Goal: Communication & Community: Answer question/provide support

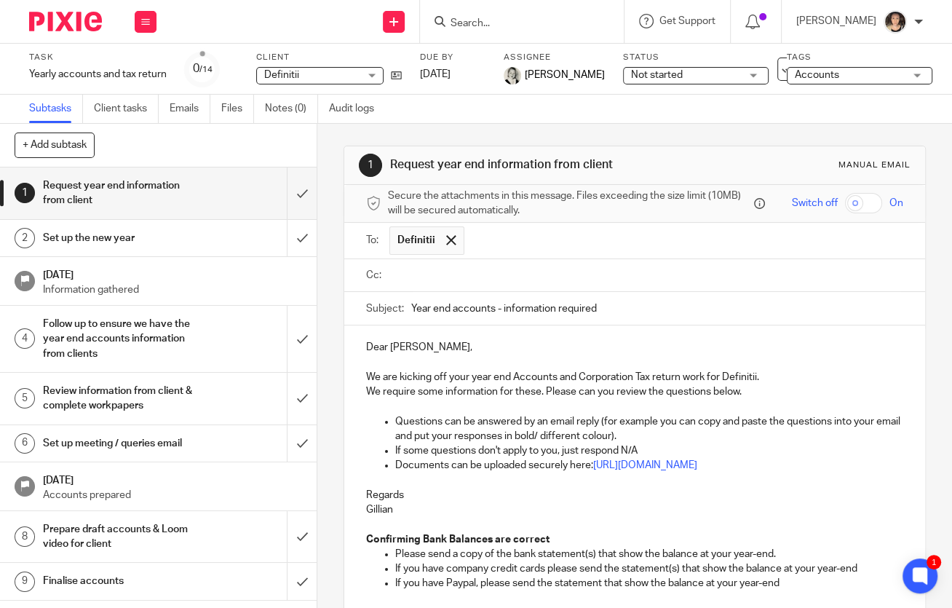
click at [526, 23] on input "Search" at bounding box center [514, 23] width 131 height 13
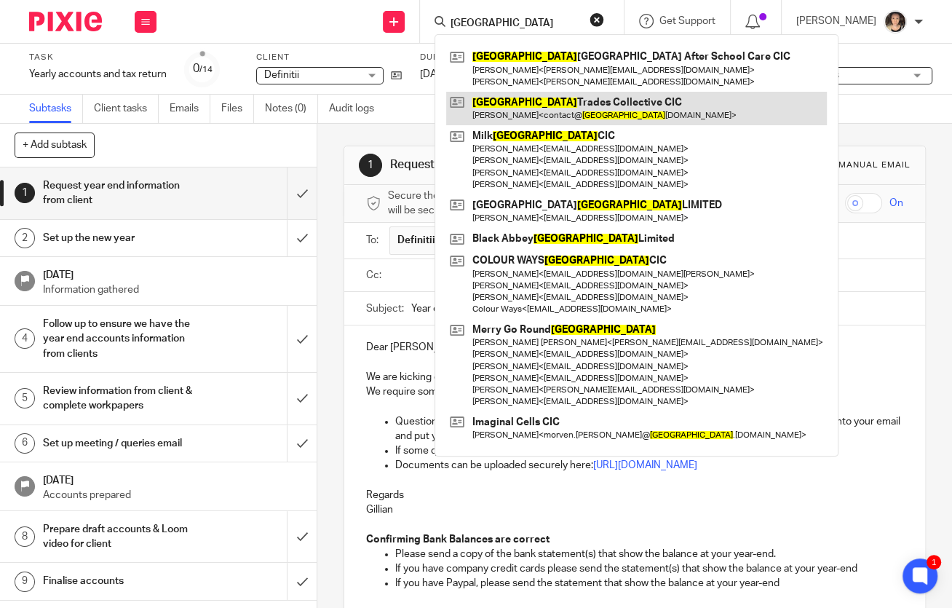
type input "glasgow"
click at [546, 118] on link at bounding box center [636, 108] width 381 height 33
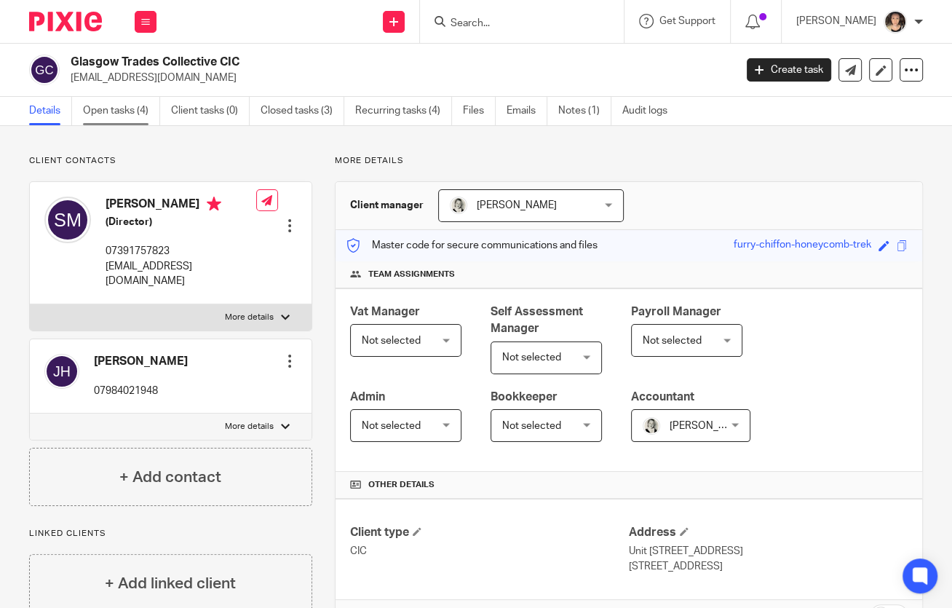
click at [114, 115] on link "Open tasks (4)" at bounding box center [121, 111] width 77 height 28
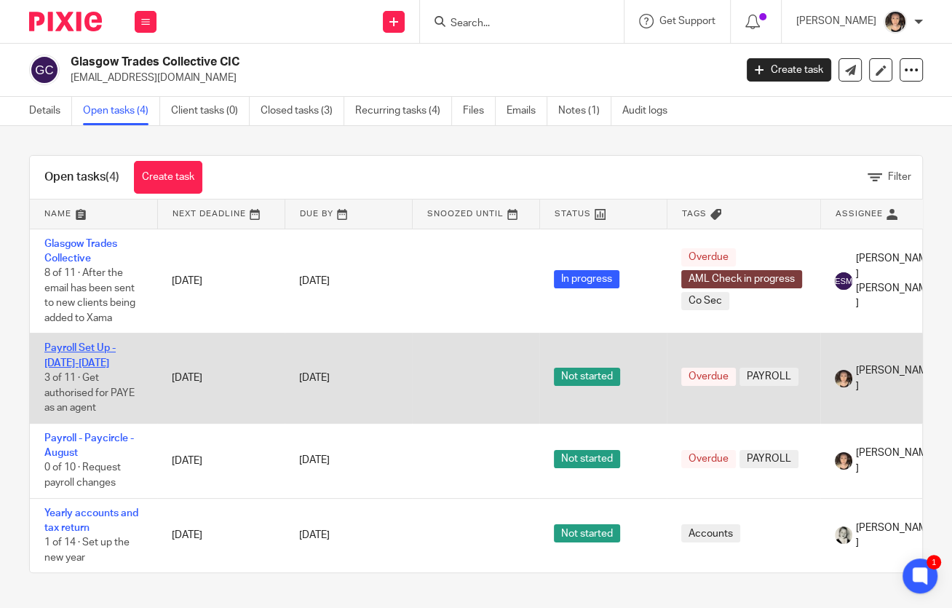
click at [76, 360] on link "Payroll Set Up - [DATE]-[DATE]" at bounding box center [79, 355] width 71 height 25
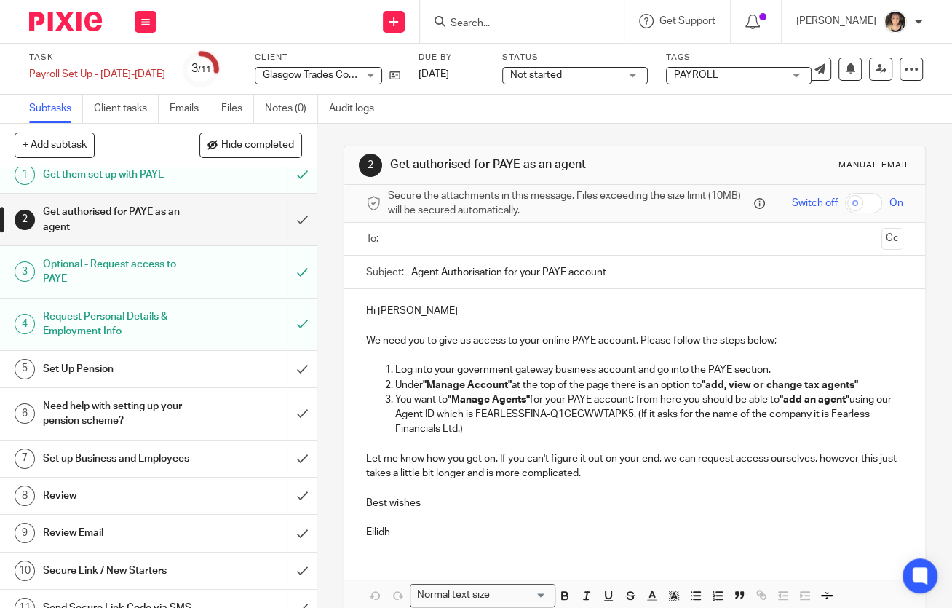
scroll to position [15, 0]
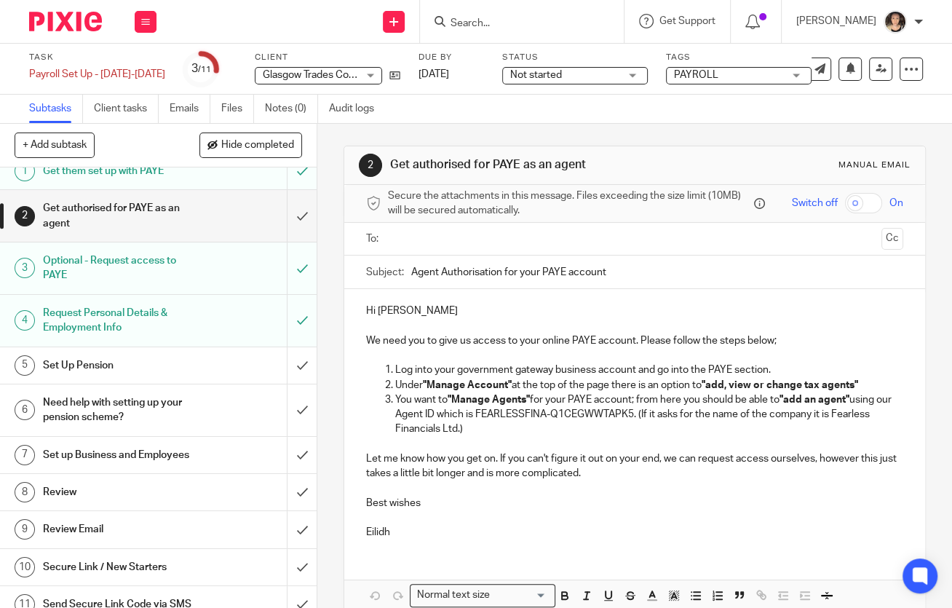
click at [131, 368] on h1 "Set Up Pension" at bounding box center [119, 365] width 153 height 22
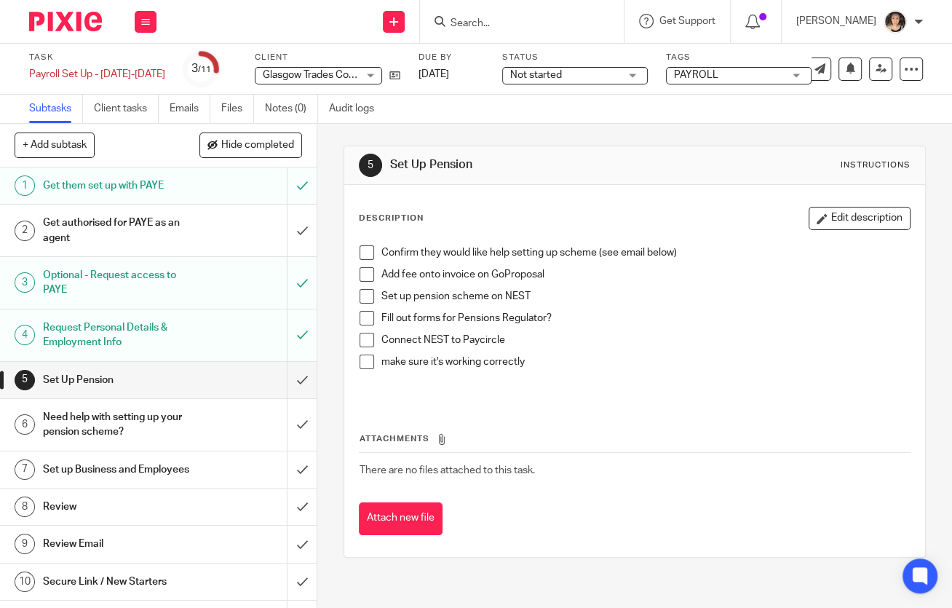
scroll to position [23, 0]
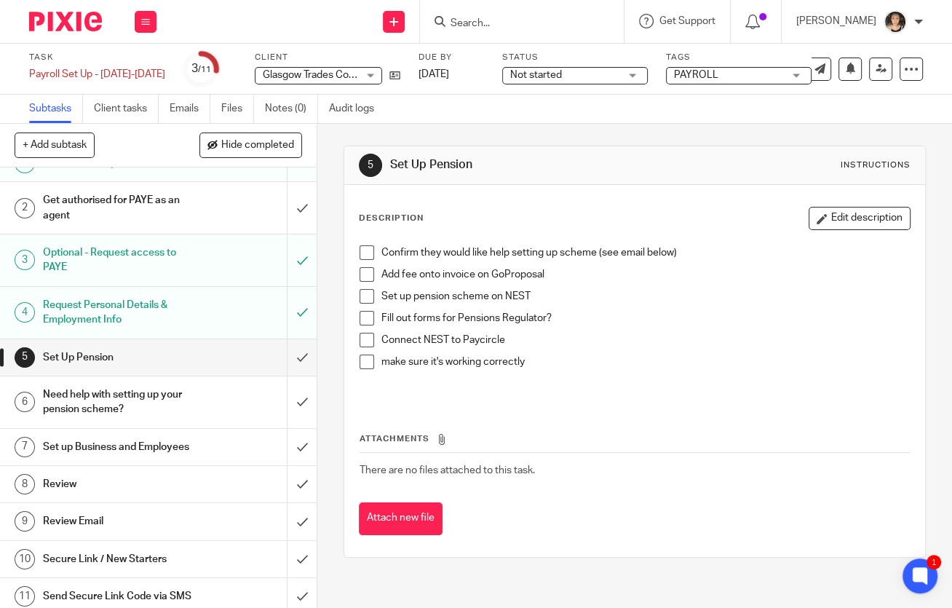
click at [127, 403] on h1 "Need help with setting up your pension scheme?" at bounding box center [119, 401] width 153 height 37
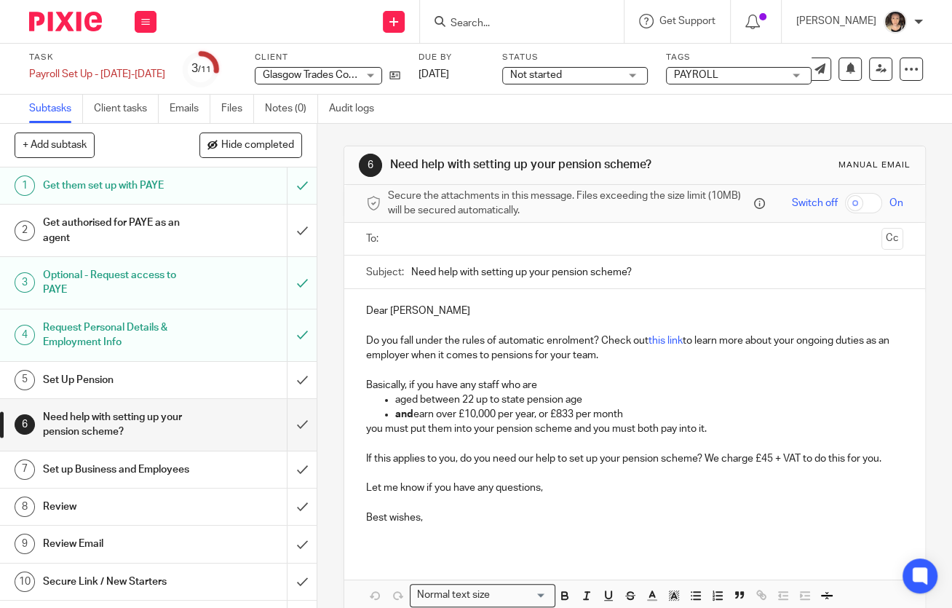
scroll to position [35, 0]
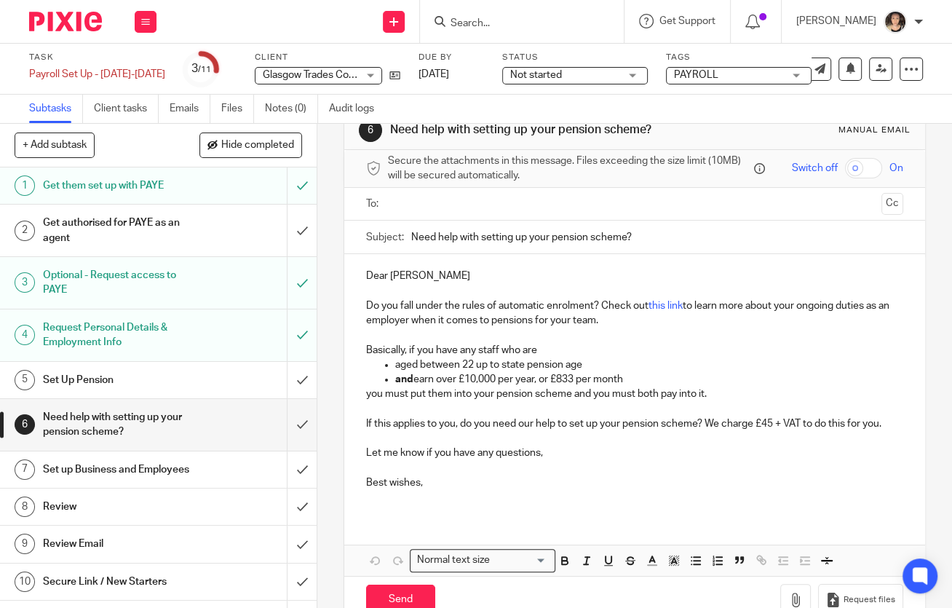
click at [417, 196] on input "text" at bounding box center [634, 204] width 482 height 17
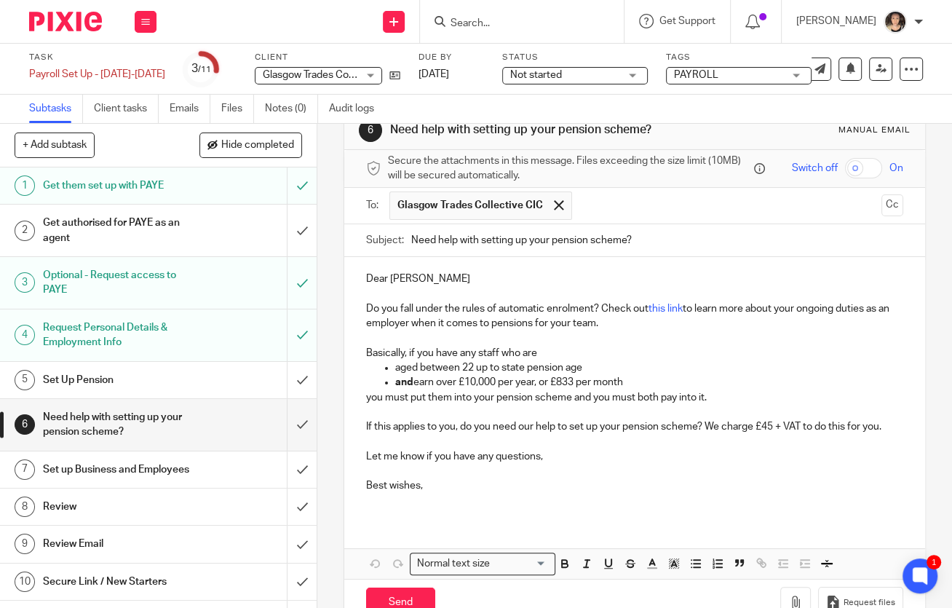
scroll to position [51, 0]
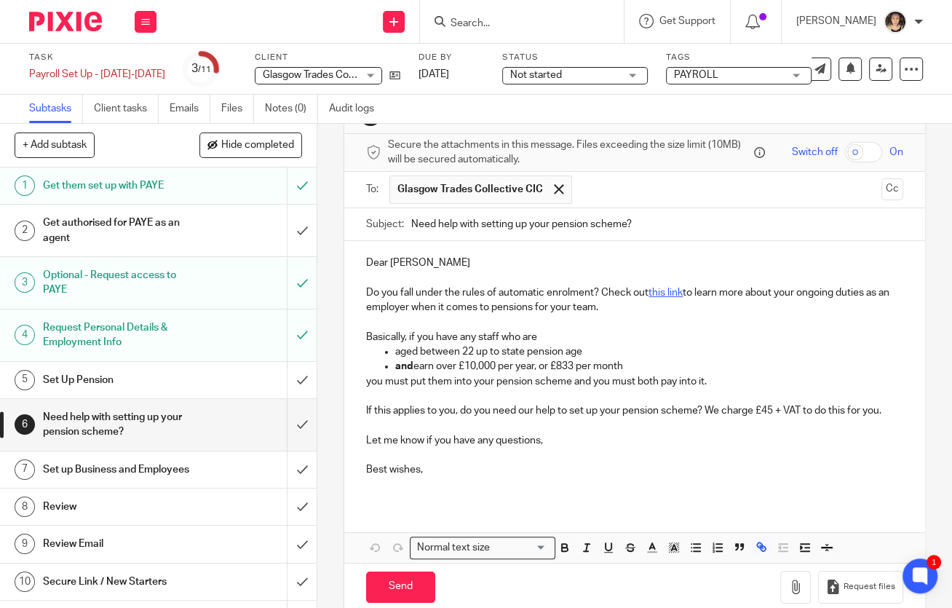
click at [662, 291] on link "this link" at bounding box center [665, 292] width 34 height 10
click at [608, 321] on link "https://www.thepensionsregulator.gov.uk/en/employers/new-employers/im-an-employ…" at bounding box center [660, 318] width 104 height 15
click at [669, 340] on button "Edit" at bounding box center [685, 344] width 33 height 23
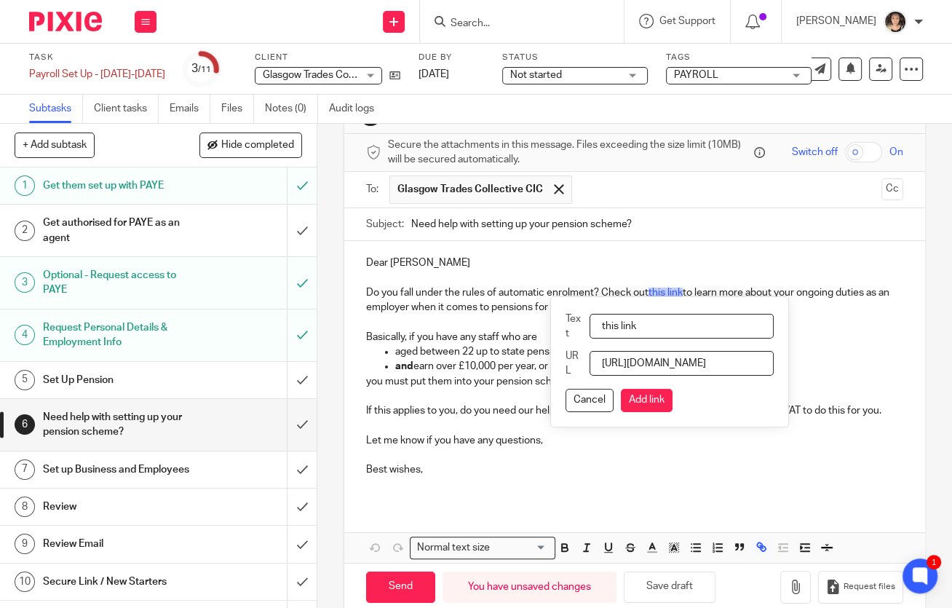
scroll to position [0, 1324]
click at [653, 359] on input "https://www.thepensionsregulator.gov.uk/en/employers/new-employers/im-an-employ…" at bounding box center [681, 363] width 184 height 25
paste input "text"
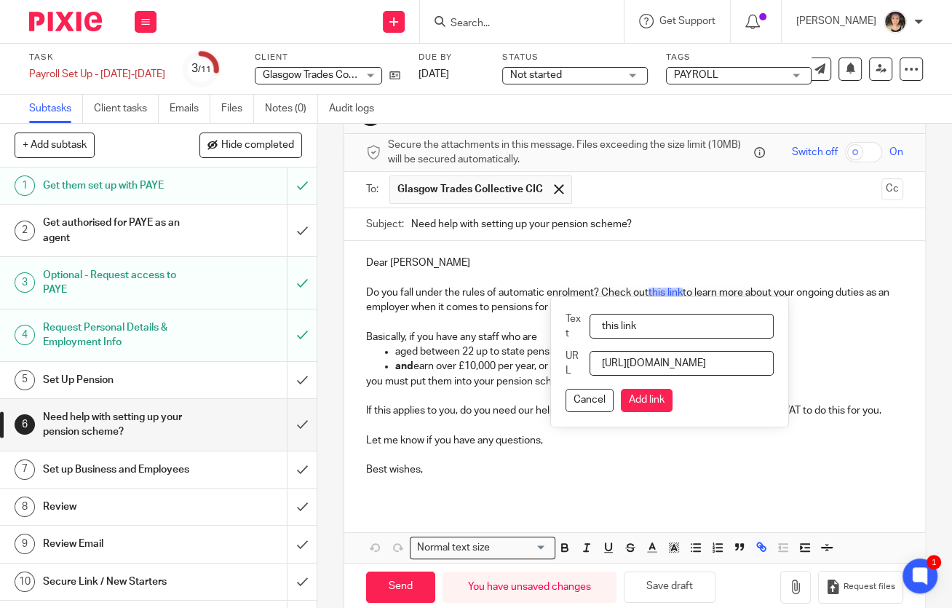
scroll to position [0, 212]
type input "https://www.thepensionsregulator.gov.uk/en/employers/new-employers"
click at [672, 402] on button "Add link" at bounding box center [647, 400] width 52 height 23
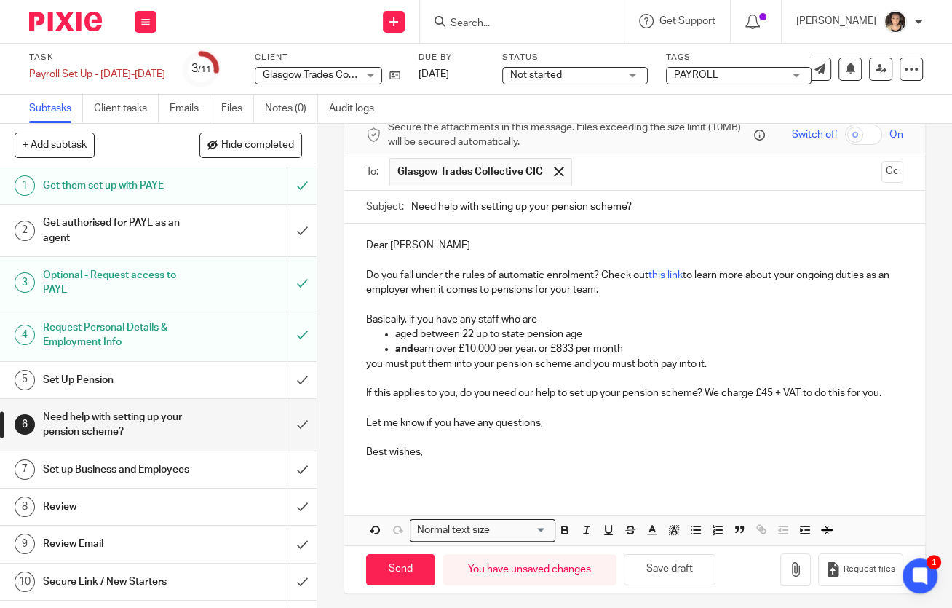
scroll to position [71, 0]
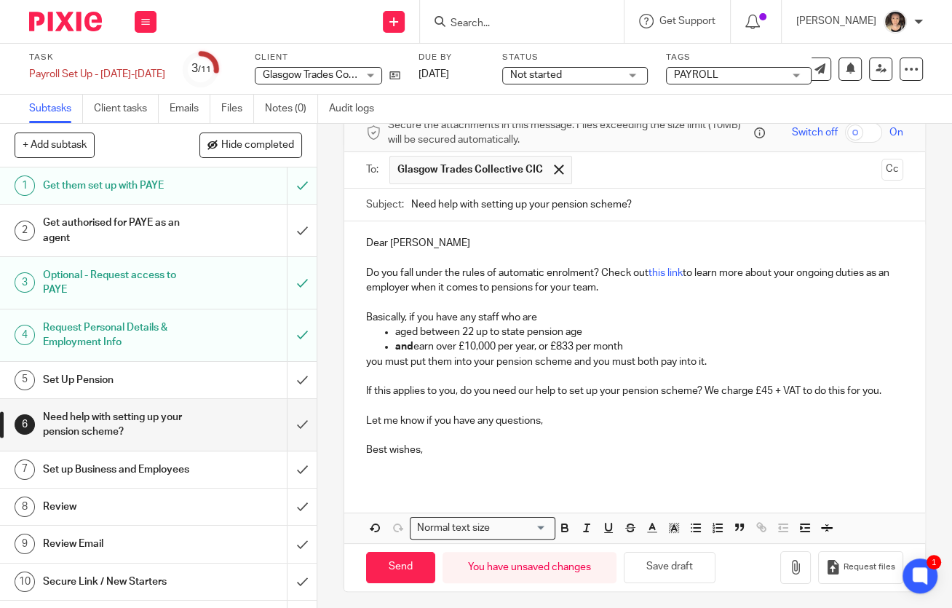
click at [614, 286] on p "Do you fall under the rules of automatic enrolment? Check out this link to lear…" at bounding box center [634, 281] width 536 height 30
click at [552, 317] on p "Basically, if you have any staff who are" at bounding box center [634, 317] width 536 height 15
click at [640, 343] on p "and earn over £10,000 per year, or £833 per month" at bounding box center [648, 346] width 507 height 15
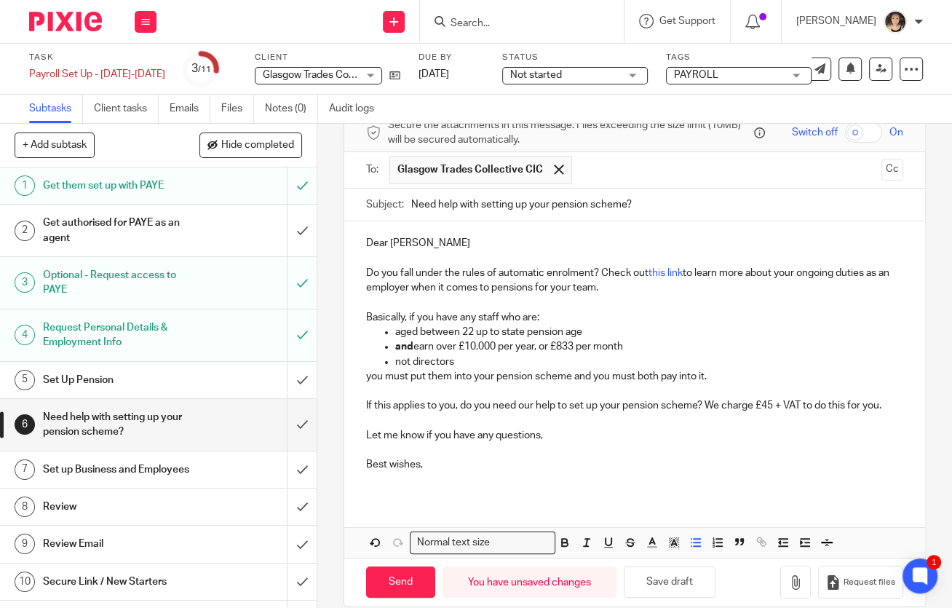
click at [394, 361] on ul "aged between 22 up to state pension age and earn over £10,000 per year, or £833…" at bounding box center [634, 347] width 536 height 44
click at [405, 358] on p "and are not directors" at bounding box center [648, 361] width 507 height 15
click at [498, 362] on p "and are not directors" at bounding box center [648, 361] width 507 height 15
click at [728, 370] on p "you must put them into your pension scheme and you must both pay into it." at bounding box center [634, 376] width 536 height 15
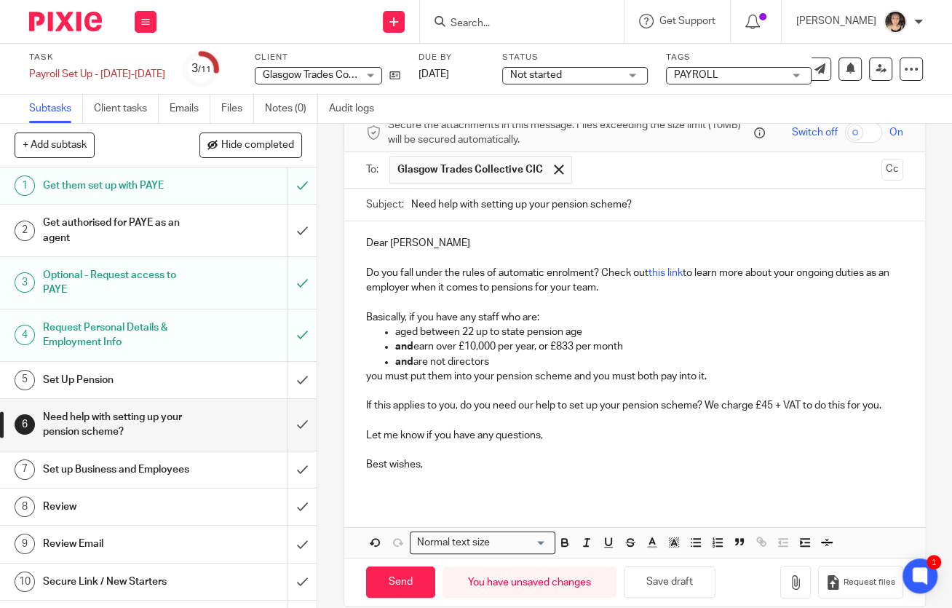
scroll to position [85, 0]
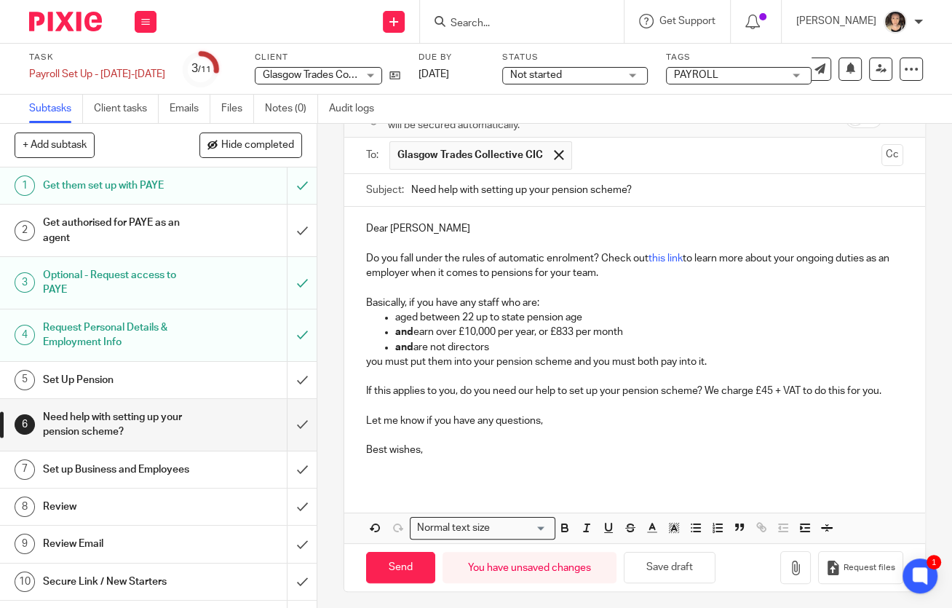
click at [443, 471] on div "Dear Steven Do you fall under the rules of automatic enrolment? Check out this …" at bounding box center [634, 345] width 580 height 277
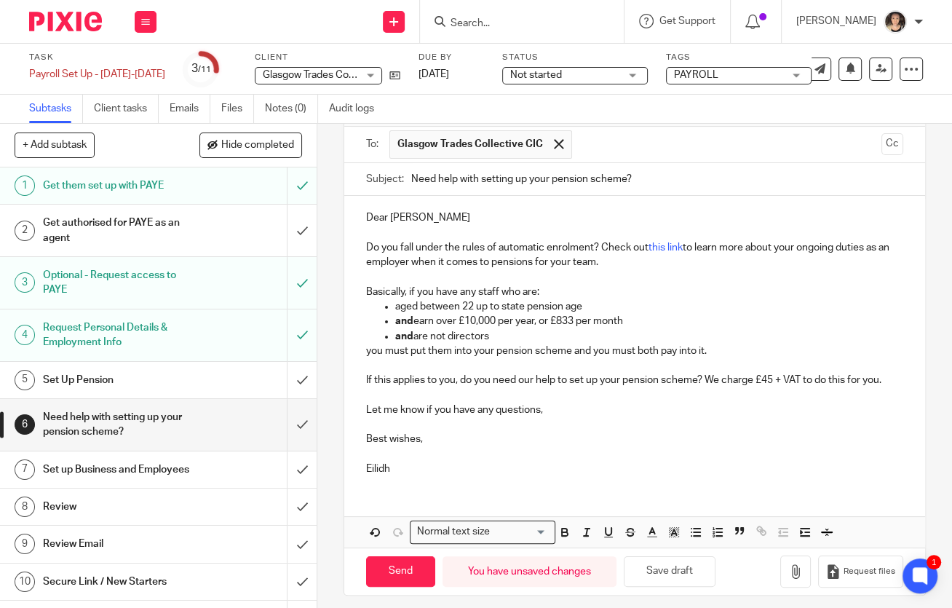
scroll to position [100, 0]
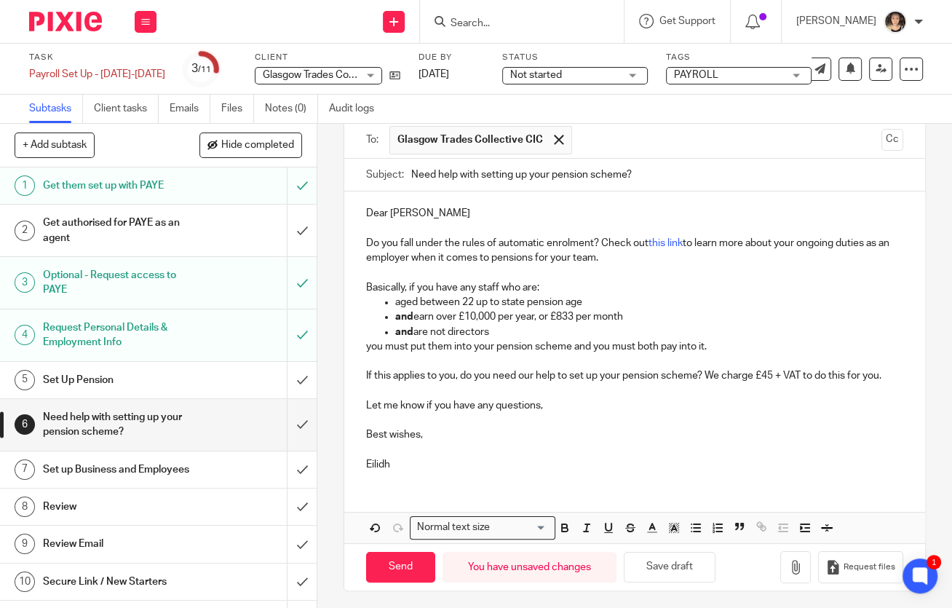
click at [891, 373] on p "If this applies to you, do you need our help to set up your pension scheme? We …" at bounding box center [634, 375] width 536 height 15
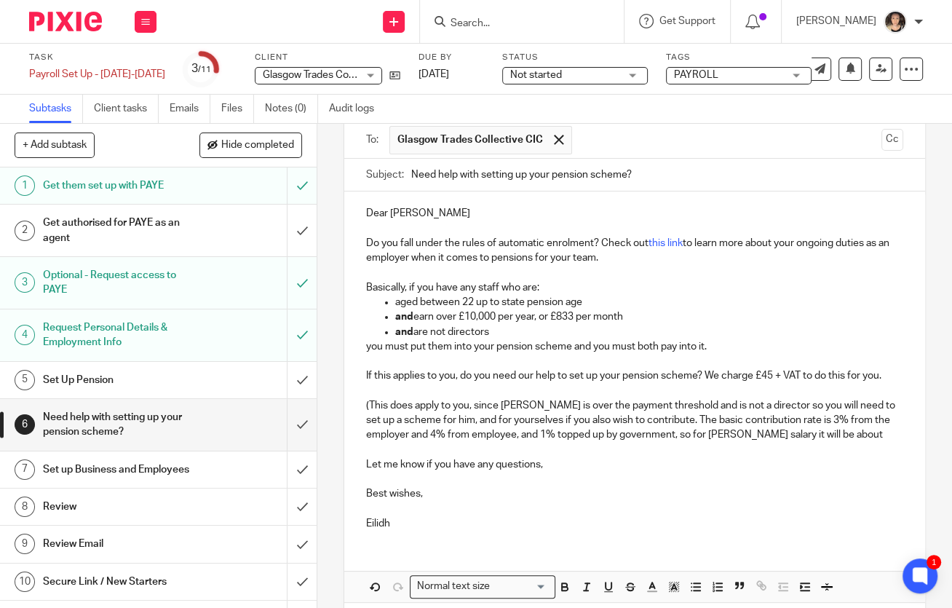
click at [769, 433] on p "(This does apply to you, since Scott is over the payment threshold and is not a…" at bounding box center [634, 420] width 536 height 44
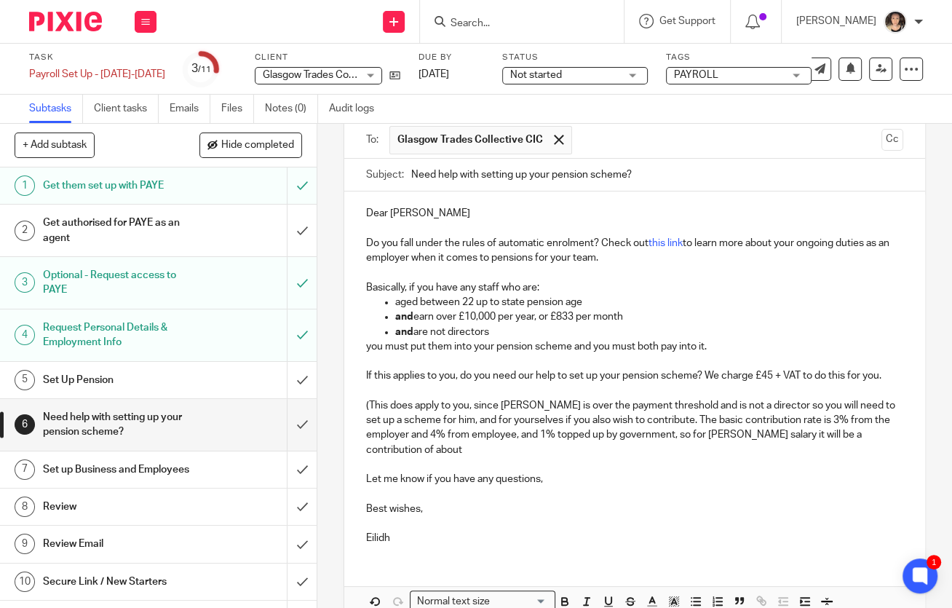
click at [875, 432] on p "(This does apply to you, since Scott is over the payment threshold and is not a…" at bounding box center [634, 427] width 536 height 59
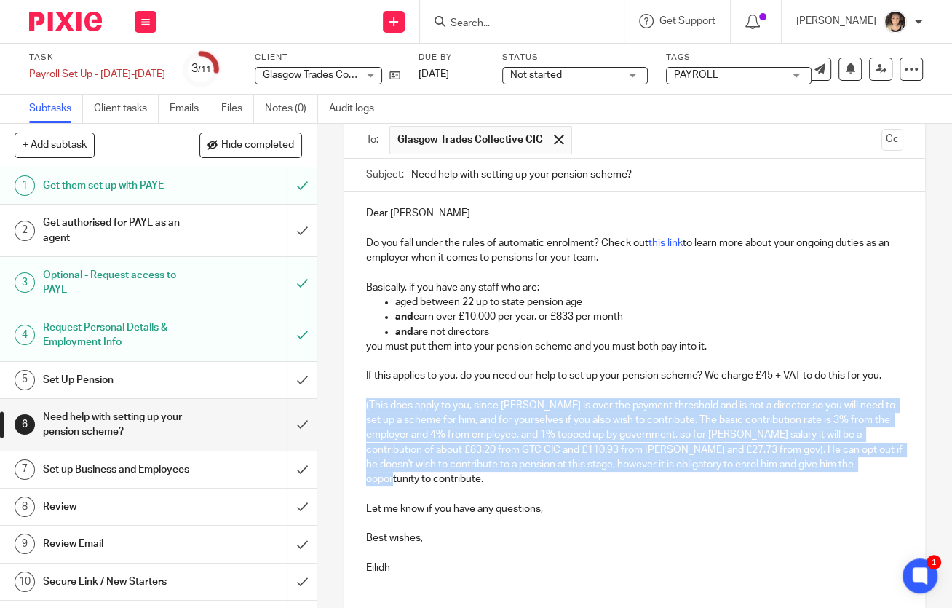
drag, startPoint x: 850, startPoint y: 464, endPoint x: 356, endPoint y: 399, distance: 498.3
click at [356, 399] on div "Dear Steven Do you fall under the rules of automatic enrolment? Check out this …" at bounding box center [634, 388] width 580 height 394
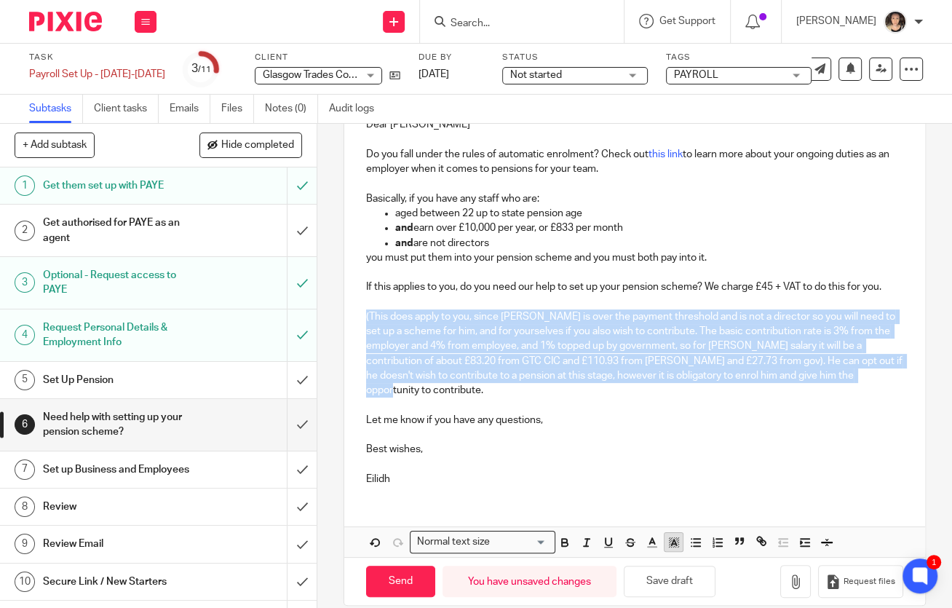
click at [672, 544] on line "button" at bounding box center [674, 544] width 4 height 0
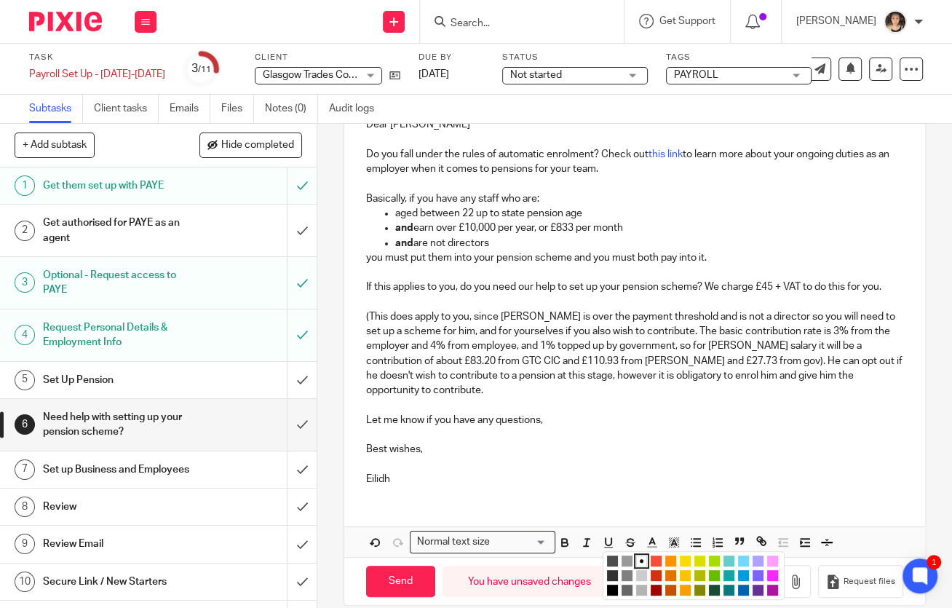
click at [688, 555] on li "color:#FCDC00" at bounding box center [685, 560] width 11 height 11
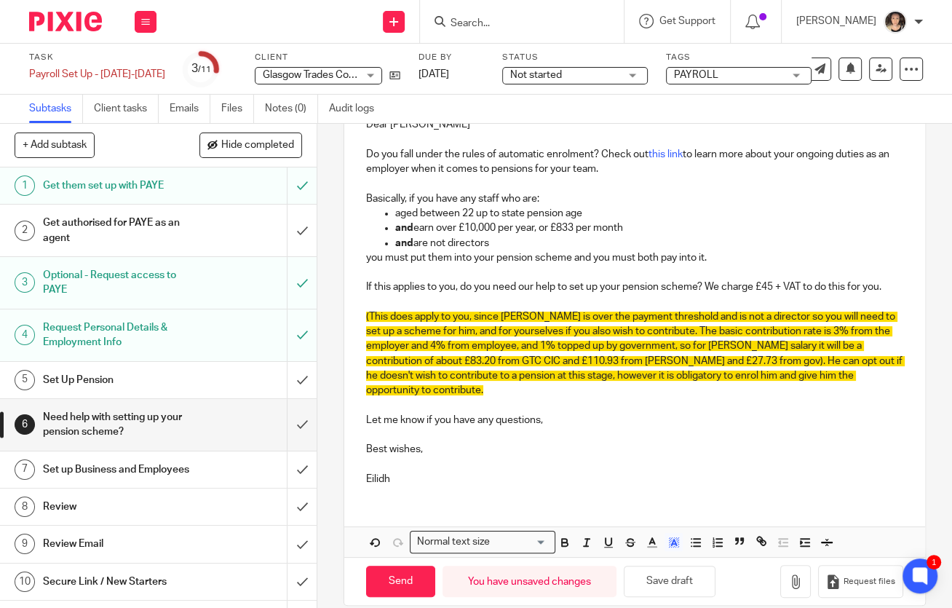
click at [549, 378] on p "(This does apply to you, since Scott is over the payment threshold and is not a…" at bounding box center [634, 353] width 536 height 89
click at [798, 331] on span "(This does apply to you, since Scott is over the payment threshold and is not a…" at bounding box center [635, 353] width 538 height 84
click at [814, 331] on span "(This does apply to you, since Scott is over the payment threshold and is not a…" at bounding box center [635, 353] width 538 height 84
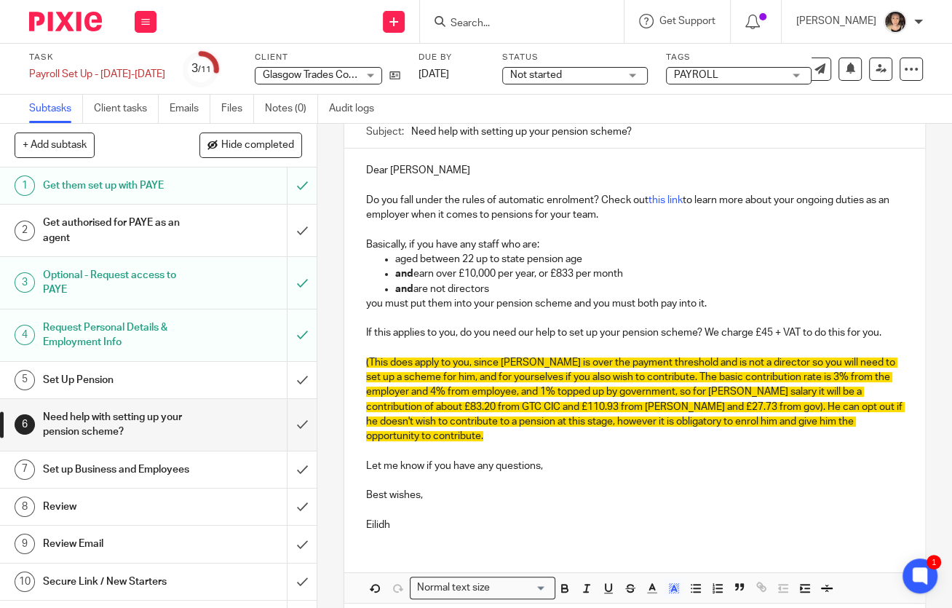
scroll to position [143, 0]
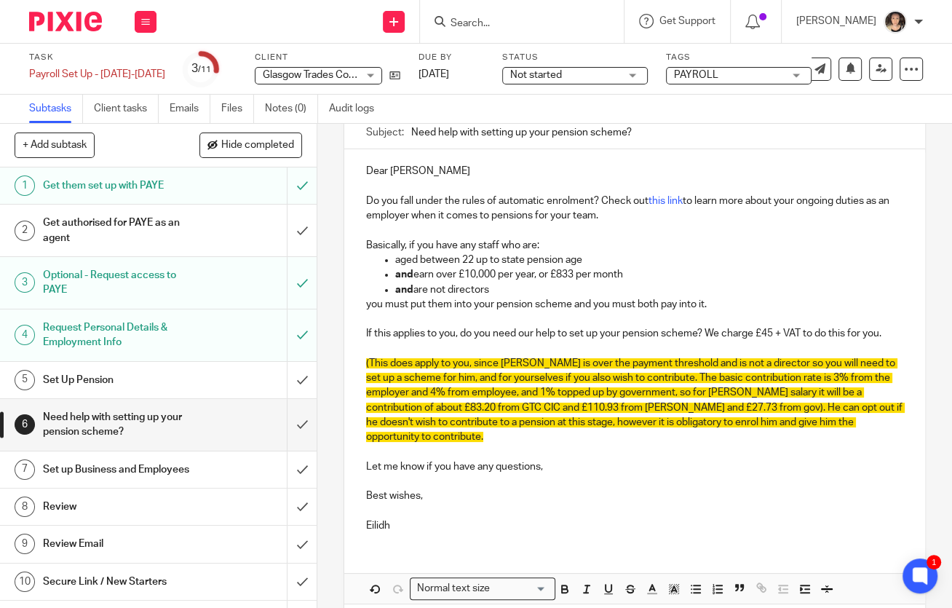
click at [388, 201] on p "Do you fall under the rules of automatic enrolment? Check out this link to lear…" at bounding box center [634, 209] width 536 height 30
click at [646, 199] on p "From August you fall under the rules of automatic enrolment? Check out this lin…" at bounding box center [634, 209] width 536 height 30
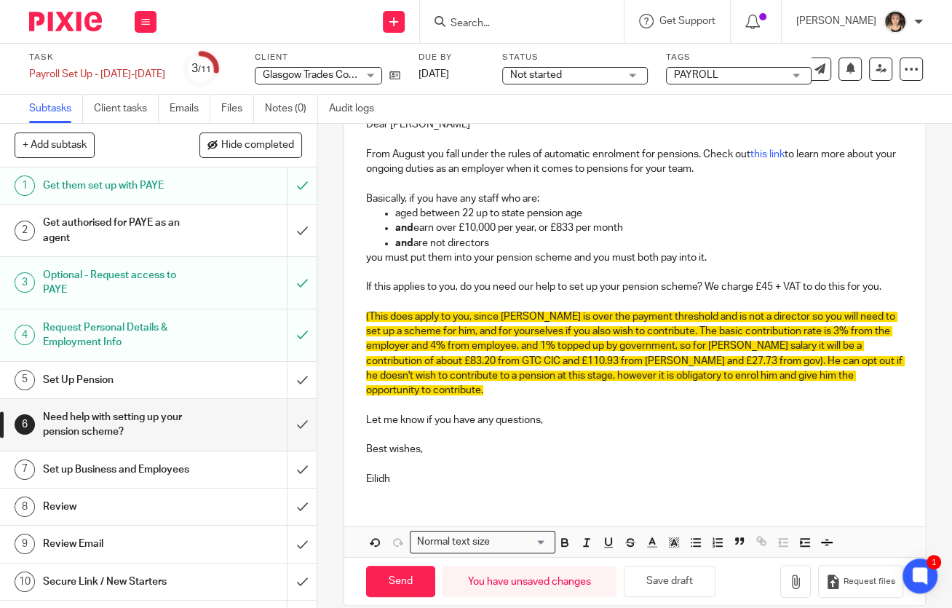
scroll to position [188, 0]
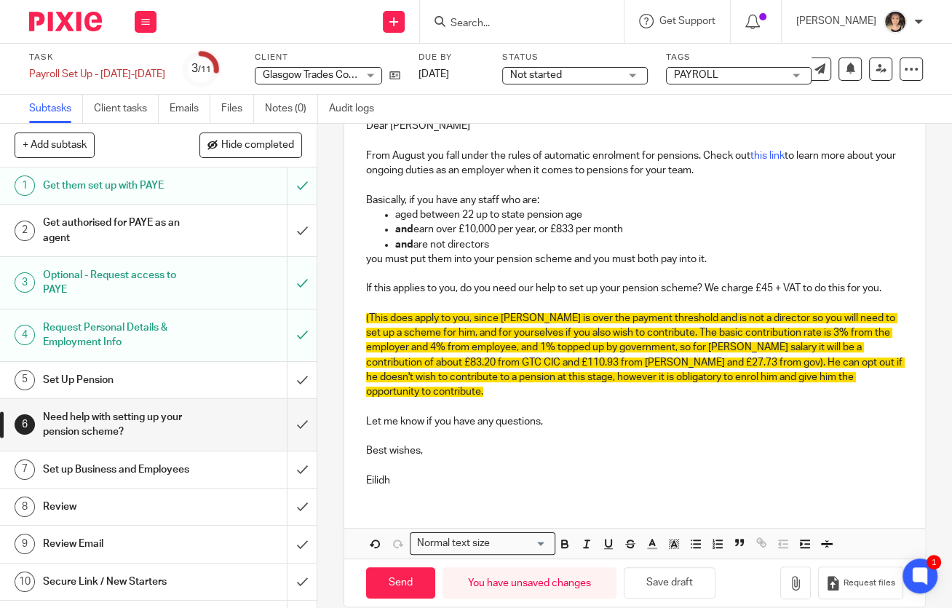
click at [476, 316] on span "(This does apply to you, since Scott is over the payment threshold and is not a…" at bounding box center [635, 355] width 538 height 84
click at [406, 317] on span "(This does apply to you, since Scott is over the payment threshold and is not a…" at bounding box center [635, 355] width 538 height 84
click at [413, 316] on span "(This apply to you, since Scott is over the payment threshold and is not a dire…" at bounding box center [635, 355] width 538 height 84
click at [443, 333] on span "(This applies to you, since Scott is over the payment threshold and is not a di…" at bounding box center [635, 355] width 538 height 84
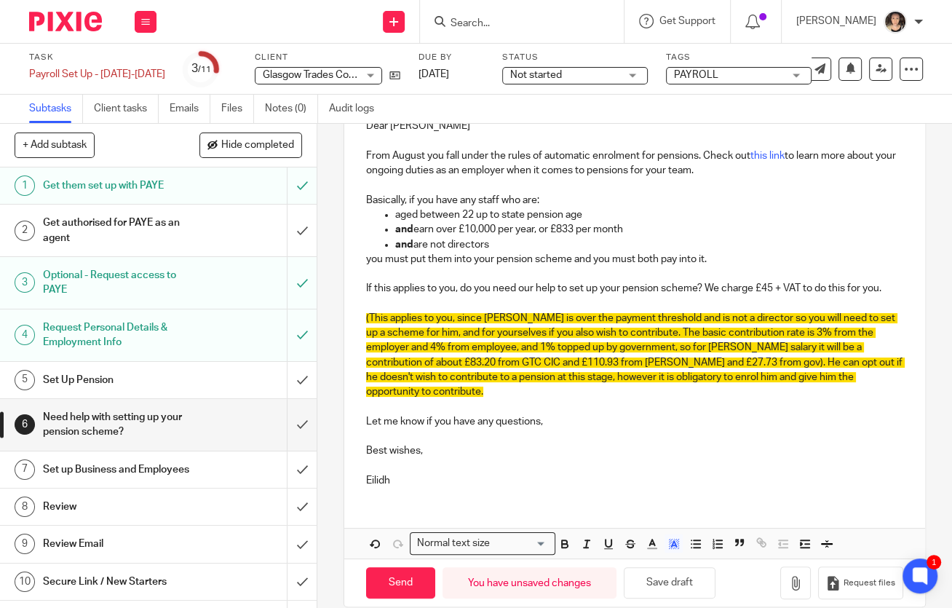
click at [662, 333] on span "(This applies to you, since Scott is over the payment threshold and is not a di…" at bounding box center [635, 355] width 538 height 84
drag, startPoint x: 662, startPoint y: 333, endPoint x: 437, endPoint y: 335, distance: 224.9
click at [437, 335] on span "(This applies to you, since Scott is over the payment threshold and is not a di…" at bounding box center [635, 355] width 538 height 84
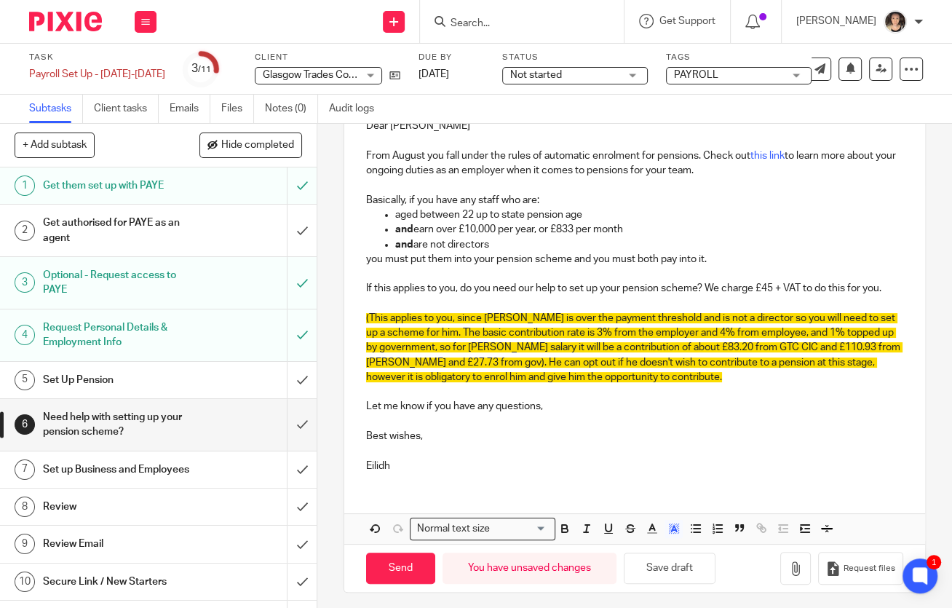
click at [371, 318] on span "(This applies to you, since Scott is over the payment threshold and is not a di…" at bounding box center [634, 347] width 536 height 69
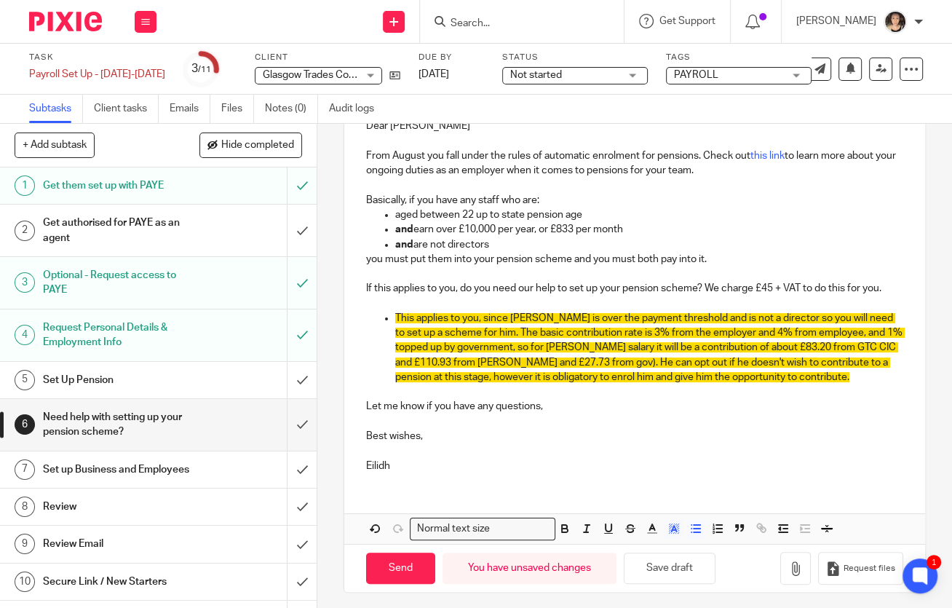
click at [473, 329] on span "This applies to you, since Scott is over the payment threshold and is not a dir…" at bounding box center [649, 347] width 509 height 69
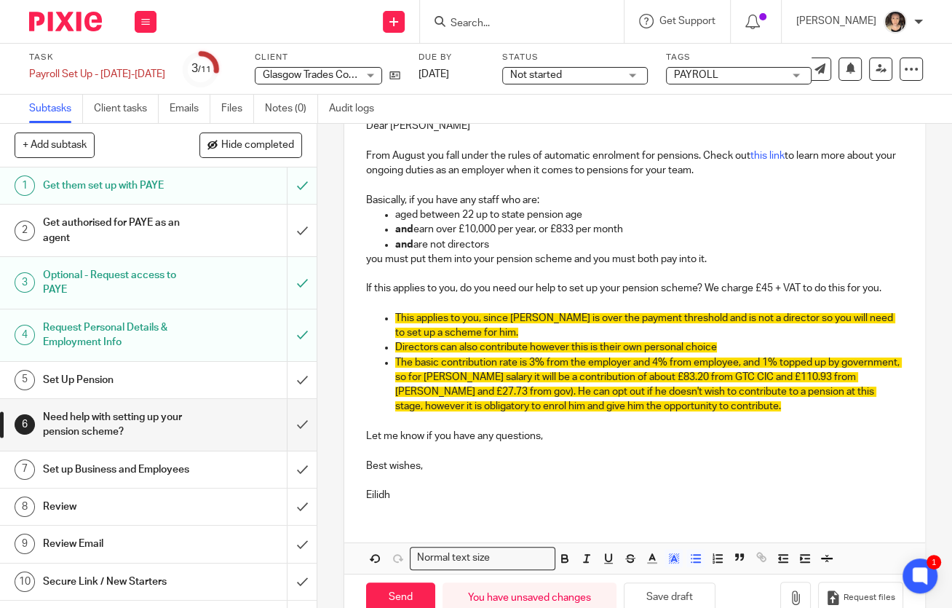
click at [442, 386] on span "The basic contribution rate is 3% from the employer and 4% from employee, and 1…" at bounding box center [648, 384] width 506 height 55
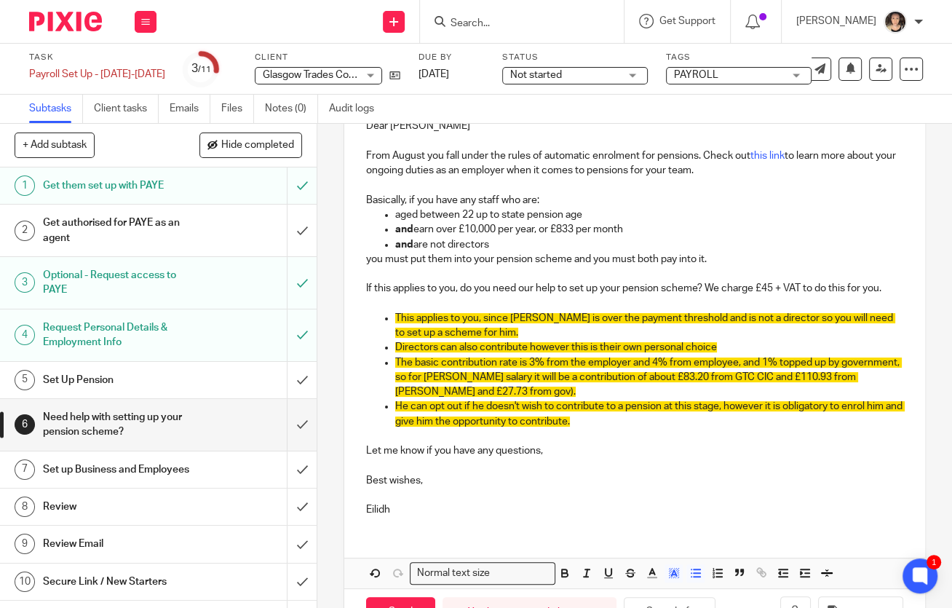
scroll to position [199, 0]
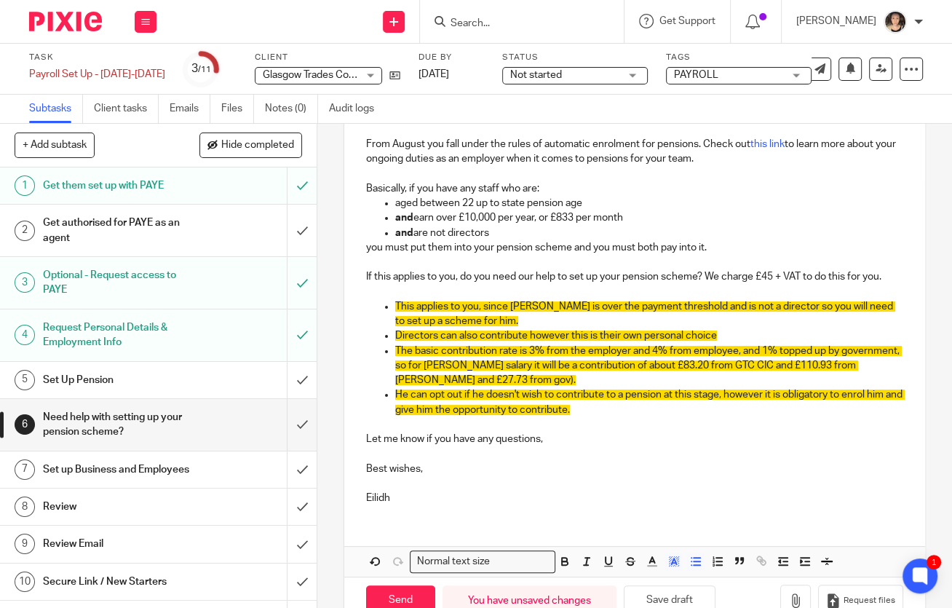
click at [618, 406] on p "He can opt out if he doesn't wish to contribute to a pension at this stage, how…" at bounding box center [648, 402] width 507 height 30
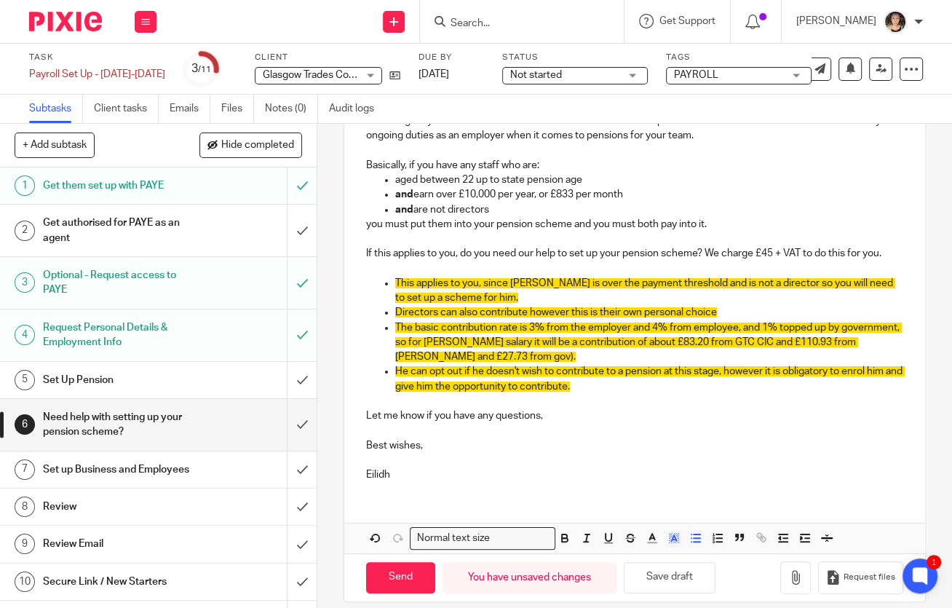
scroll to position [220, 0]
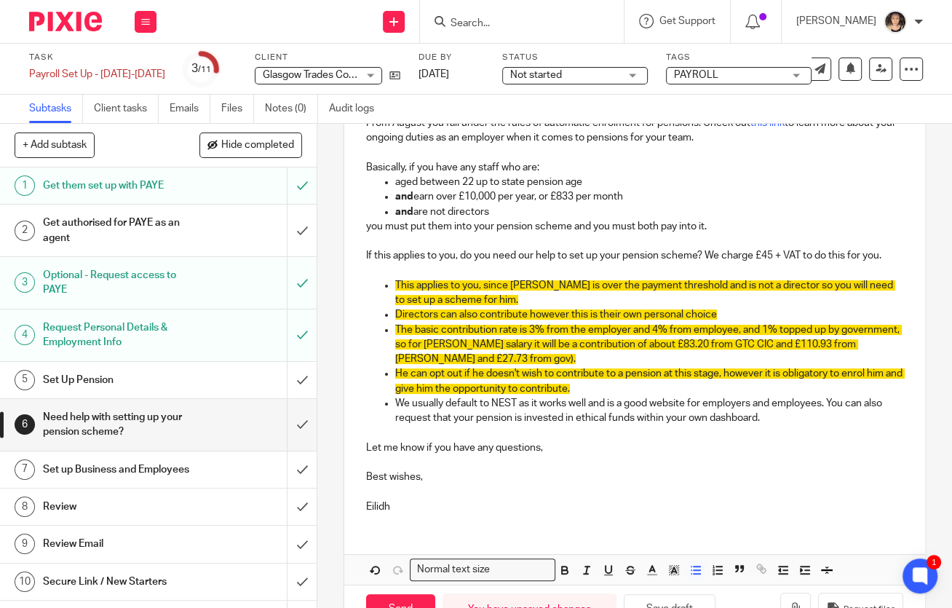
click at [696, 415] on p "We usually default to NEST as it works well and is a good website for employers…" at bounding box center [648, 411] width 507 height 30
click at [710, 417] on p "We usually default to NEST as it works well and is a good website for employers…" at bounding box center [648, 411] width 507 height 30
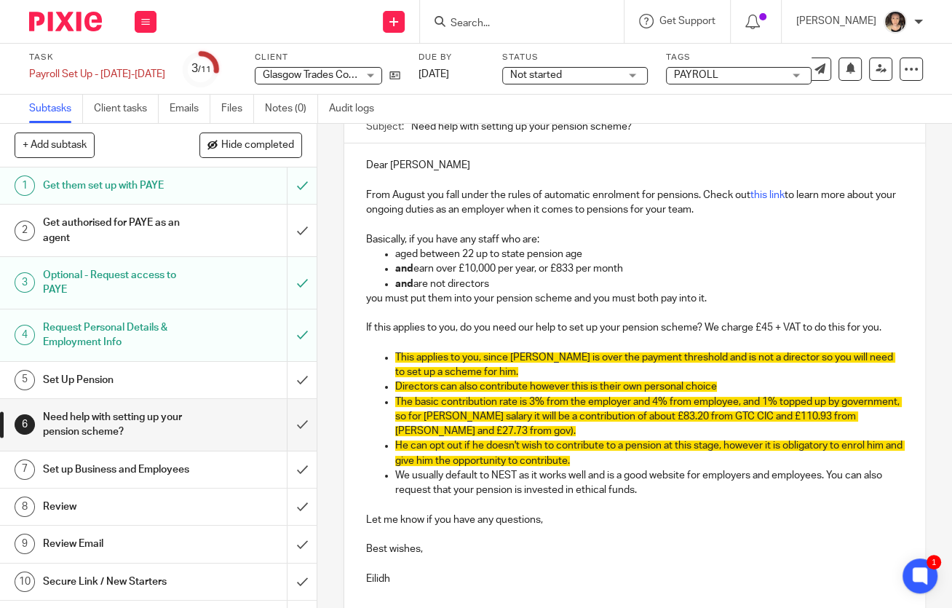
scroll to position [146, 0]
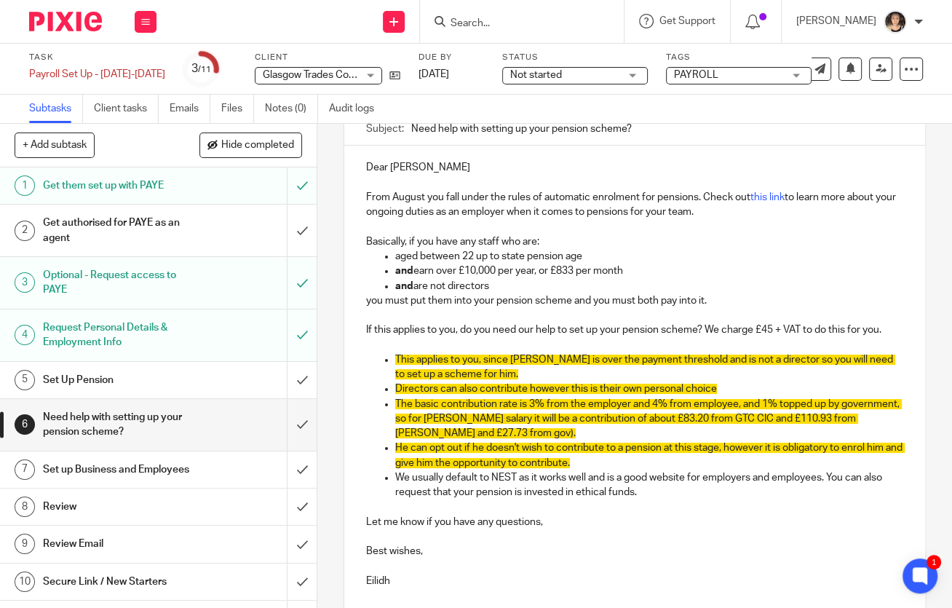
click at [608, 460] on p "He can opt out if he doesn't wish to contribute to a pension at this stage, how…" at bounding box center [648, 455] width 507 height 30
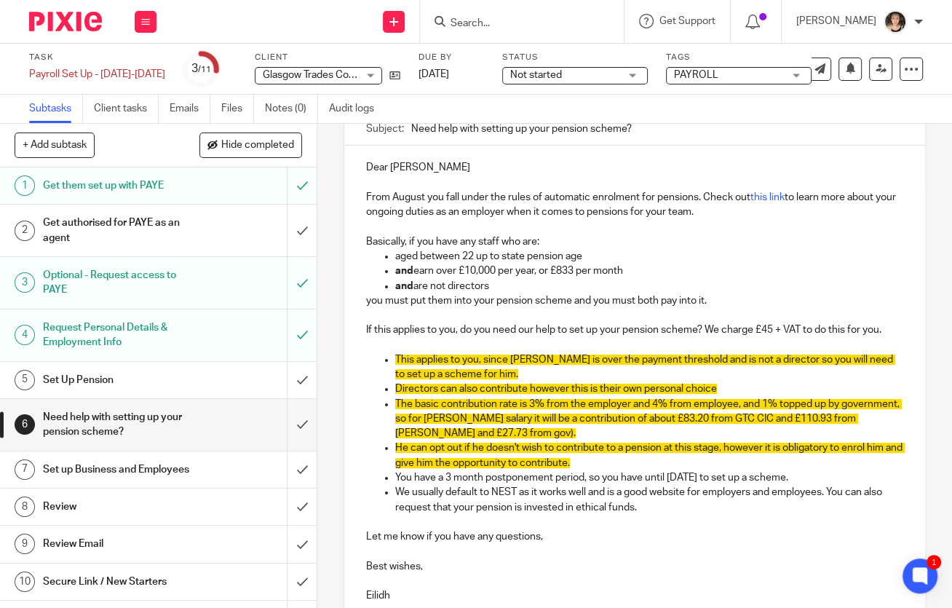
drag, startPoint x: 668, startPoint y: 508, endPoint x: 391, endPoint y: 477, distance: 278.9
click at [391, 477] on ul "This applies to you, since Scott is over the payment threshold and is not a dir…" at bounding box center [634, 433] width 536 height 162
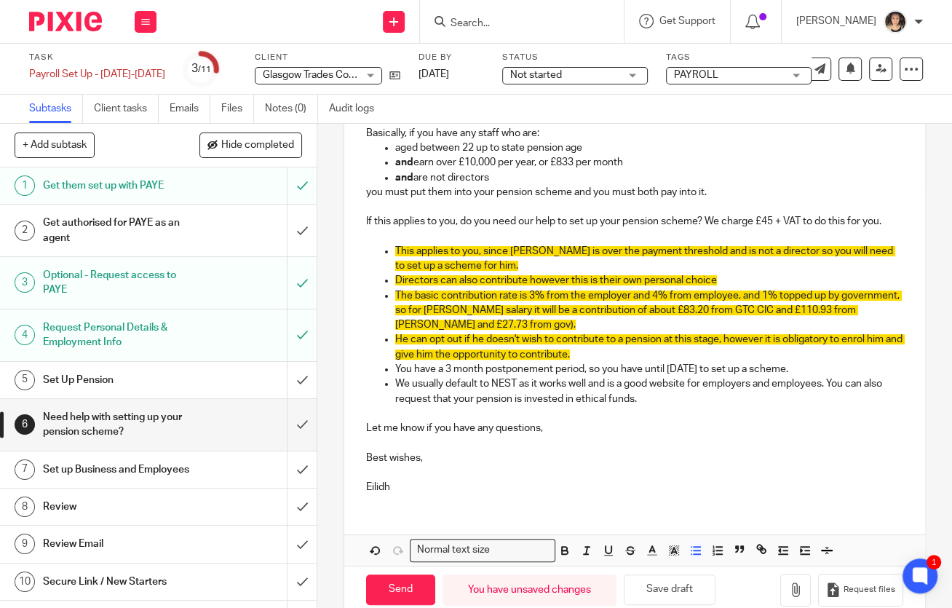
scroll to position [277, 0]
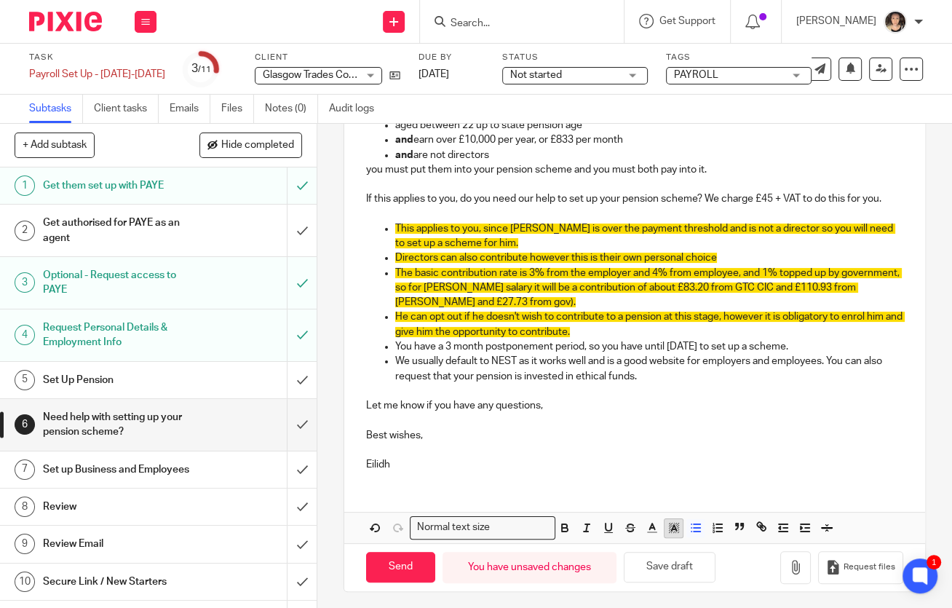
click at [671, 527] on icon "button" at bounding box center [673, 527] width 13 height 13
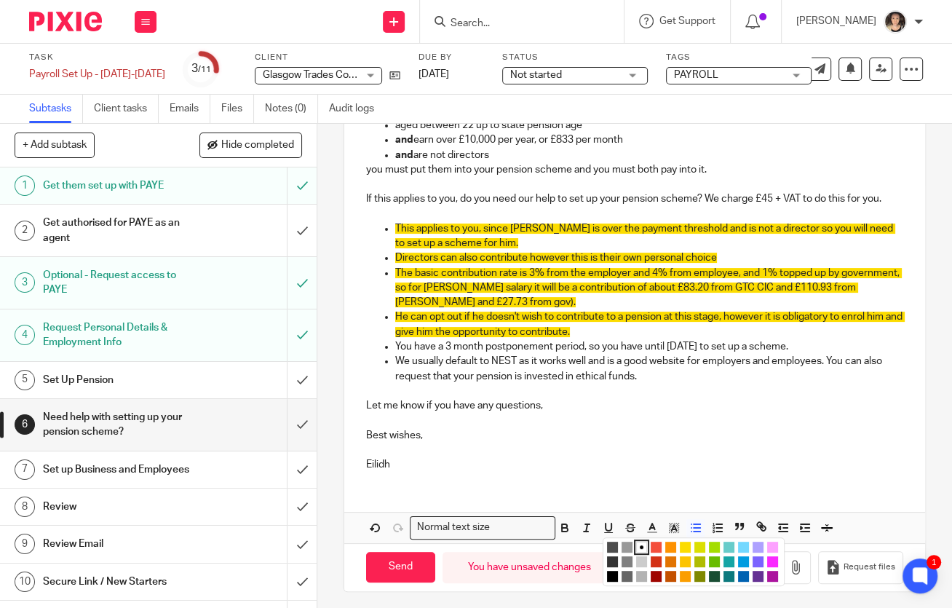
click at [683, 541] on li "color:#FCDC00" at bounding box center [685, 546] width 11 height 11
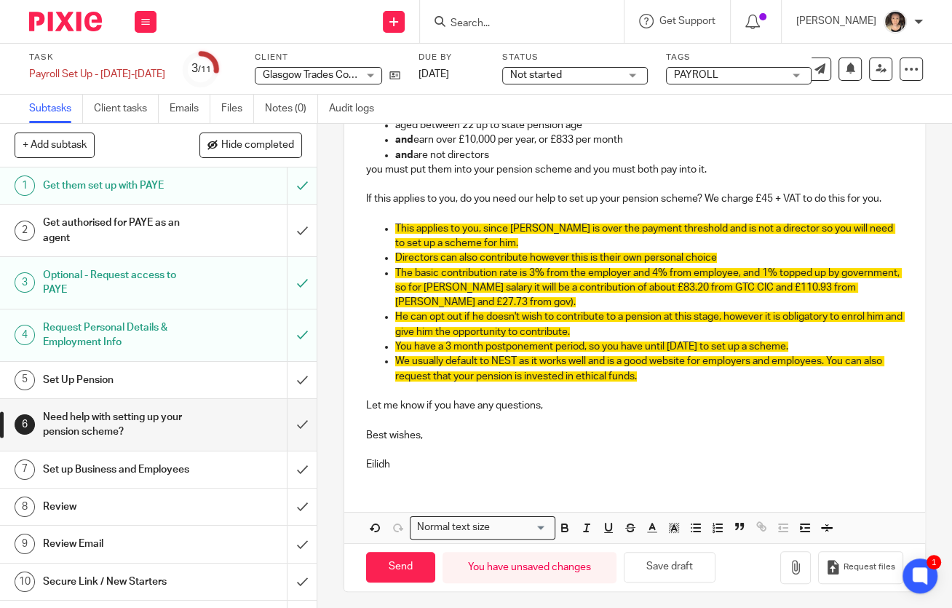
click at [696, 450] on p at bounding box center [634, 449] width 536 height 15
click at [836, 343] on p "You have a 3 month postponement period, so you have until October 2025 to set u…" at bounding box center [648, 346] width 507 height 15
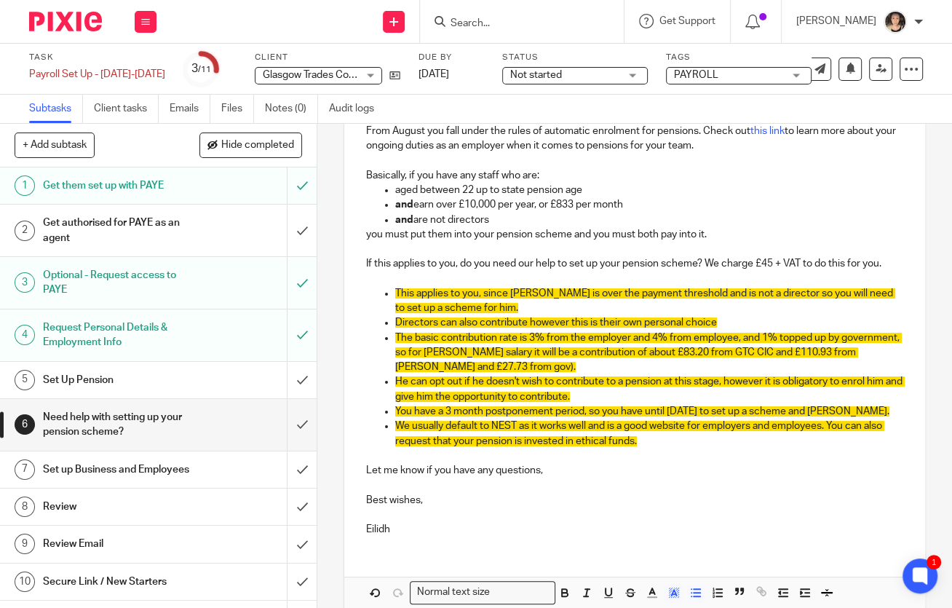
scroll to position [215, 0]
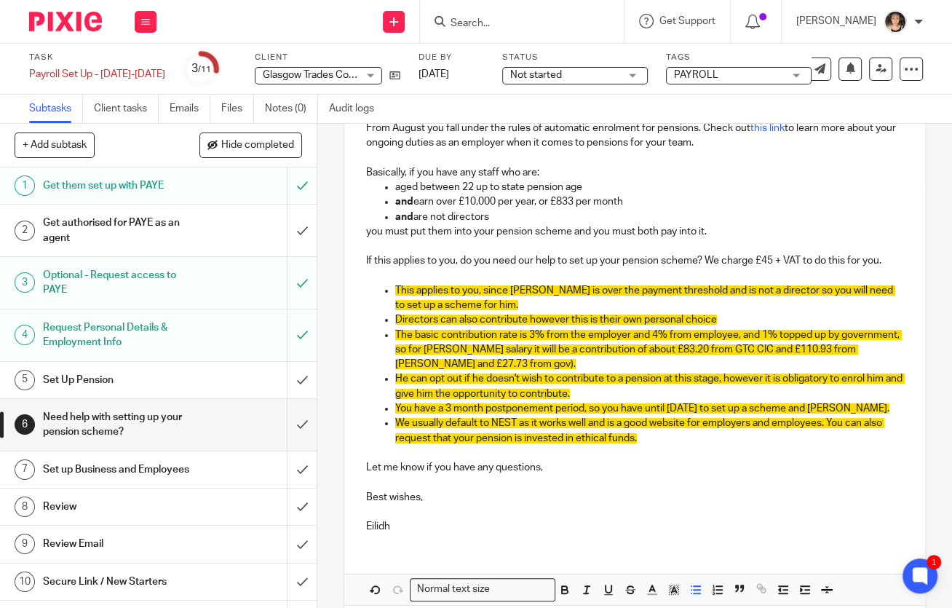
click at [440, 215] on p "and are not directors" at bounding box center [648, 217] width 507 height 15
click at [571, 239] on p at bounding box center [634, 246] width 536 height 15
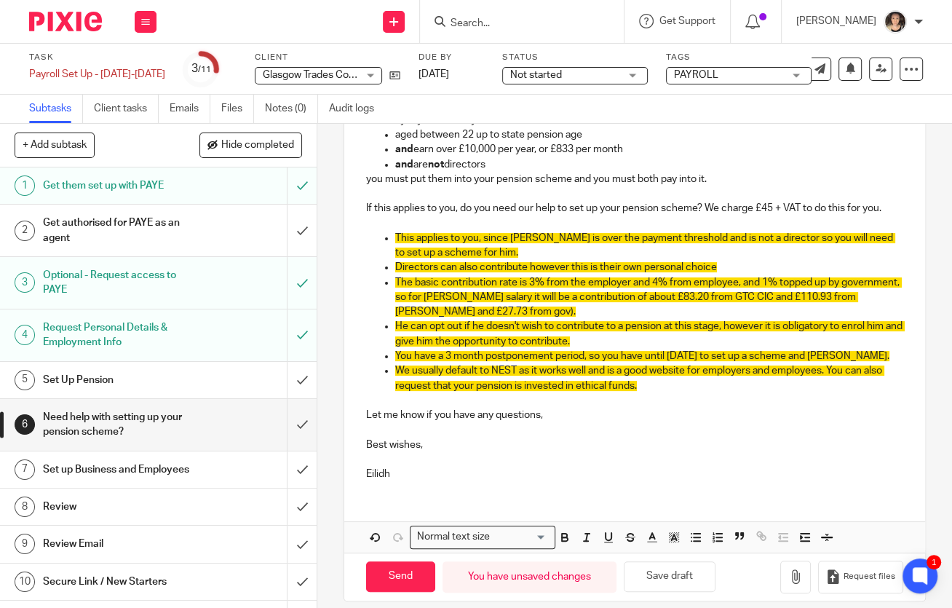
scroll to position [277, 0]
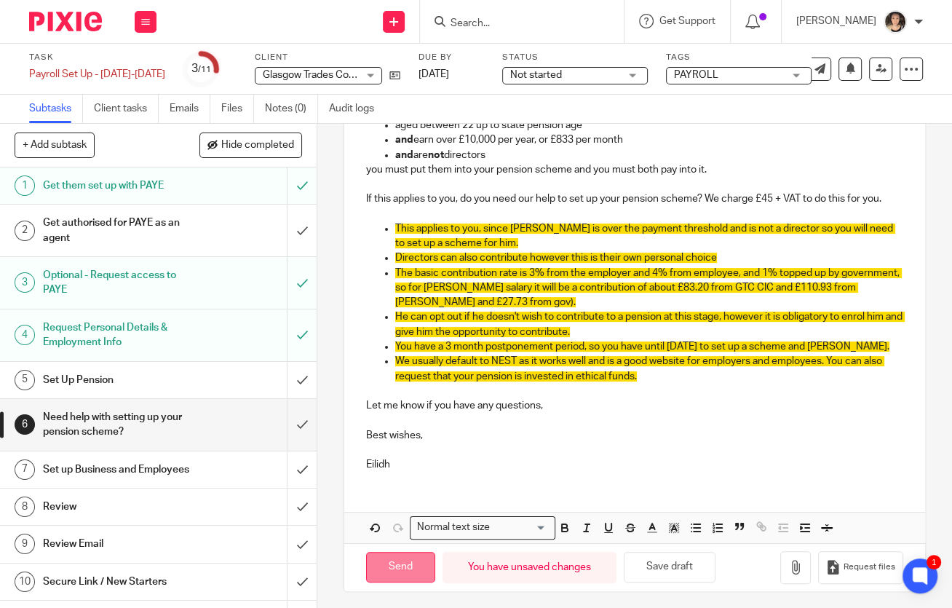
click at [397, 557] on input "Send" at bounding box center [400, 567] width 69 height 31
type input "Sent"
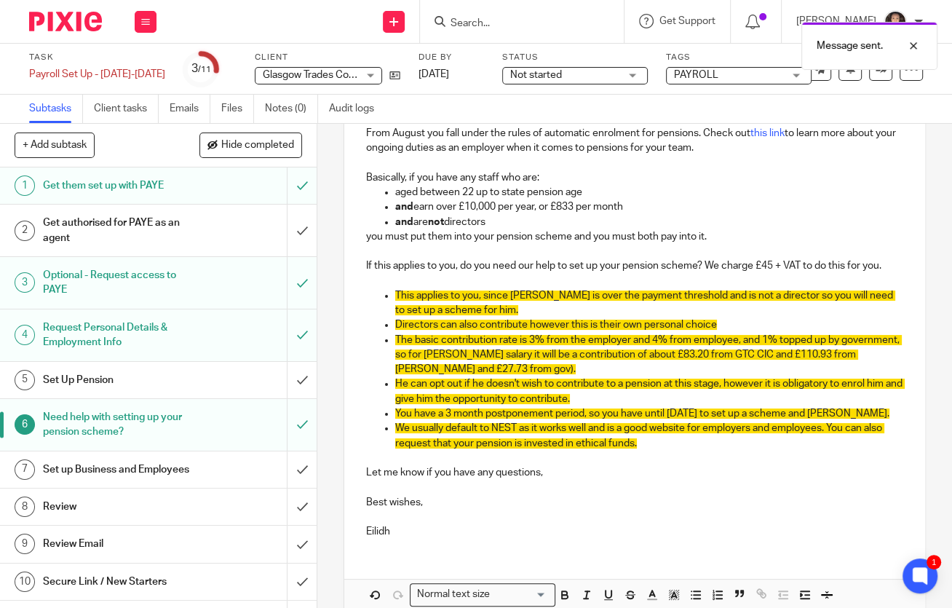
scroll to position [0, 0]
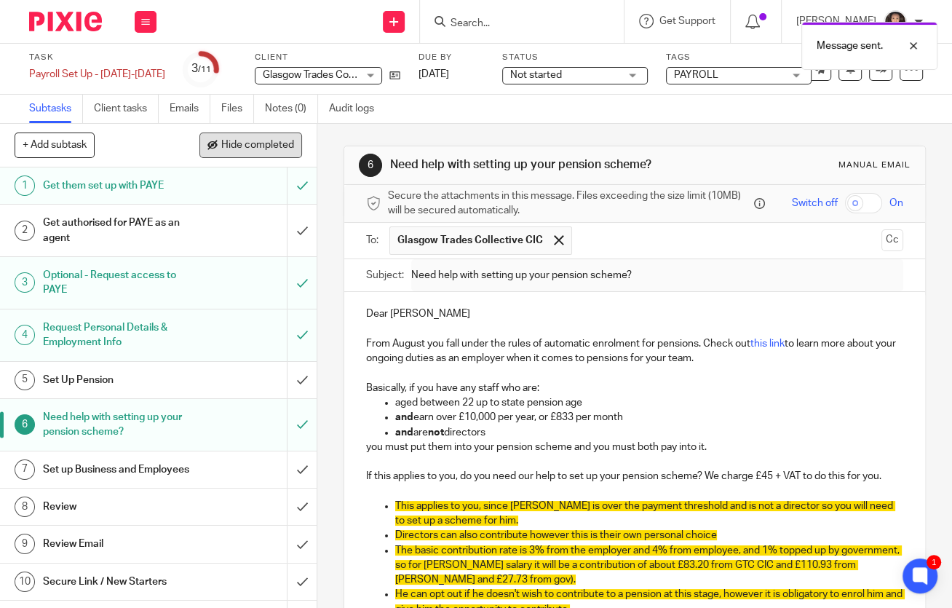
click at [266, 151] on button "Hide completed" at bounding box center [250, 144] width 103 height 25
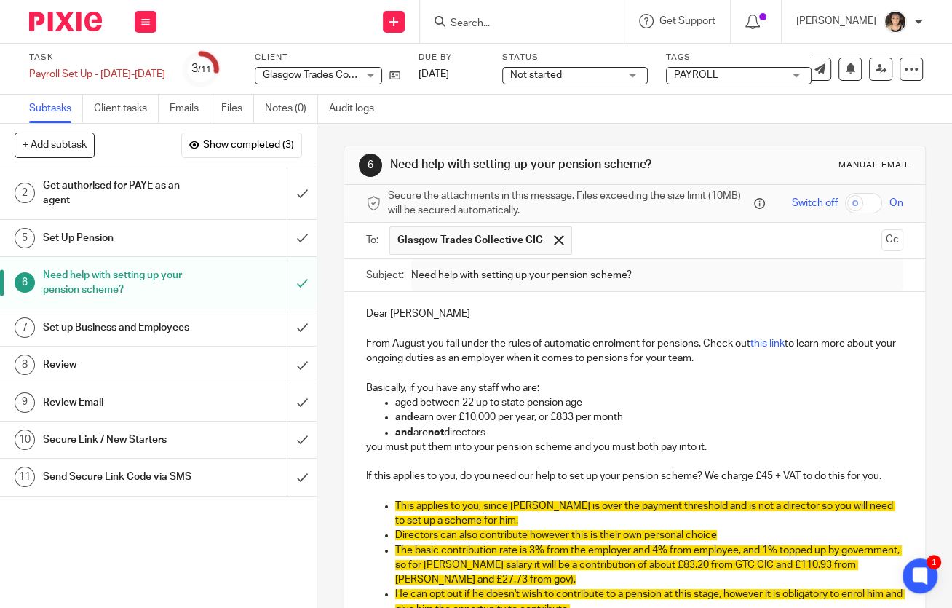
click at [180, 329] on h1 "Set up Business and Employees" at bounding box center [119, 328] width 153 height 22
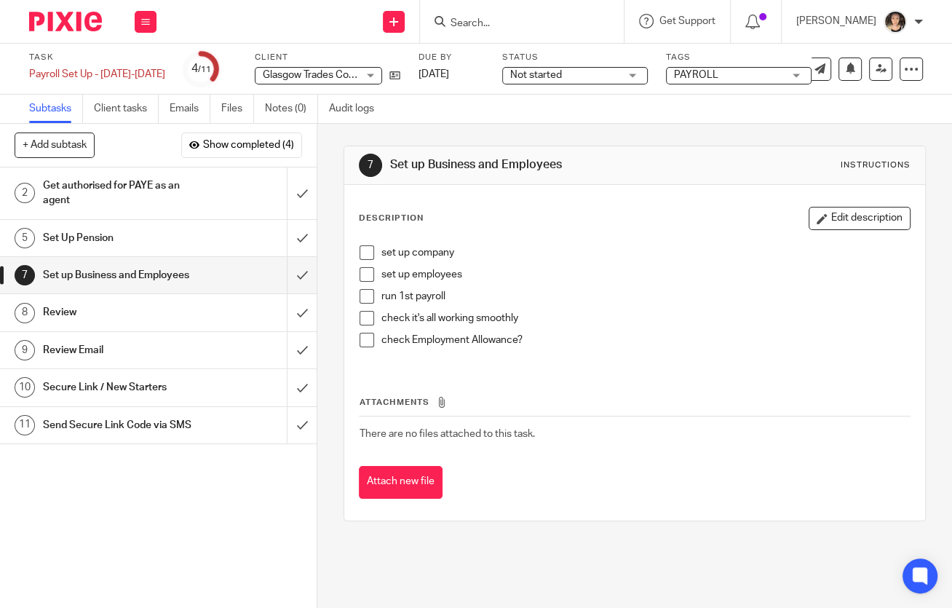
click at [363, 255] on span at bounding box center [366, 252] width 15 height 15
click at [366, 275] on span at bounding box center [366, 274] width 15 height 15
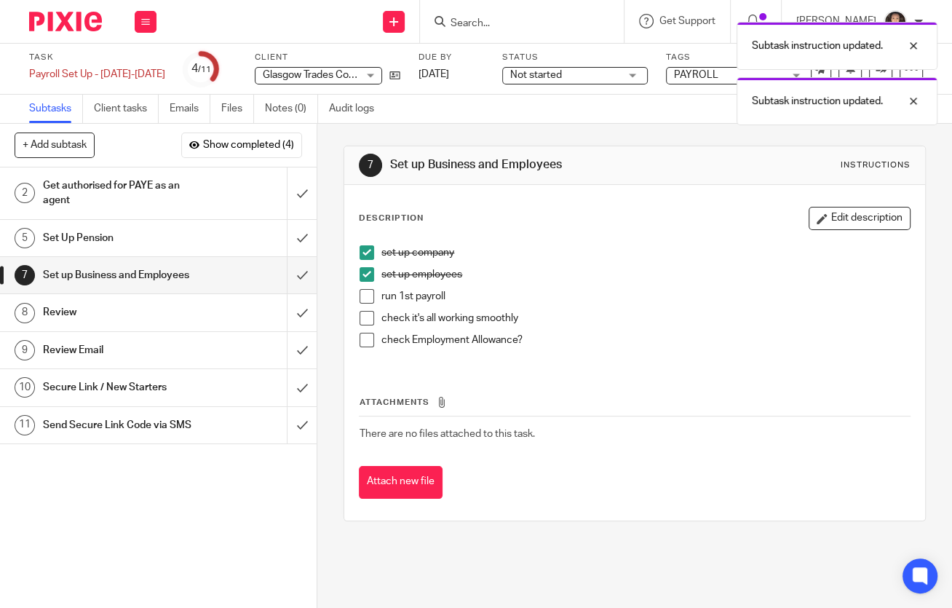
click at [365, 294] on span at bounding box center [366, 296] width 15 height 15
click at [368, 318] on span at bounding box center [366, 318] width 15 height 15
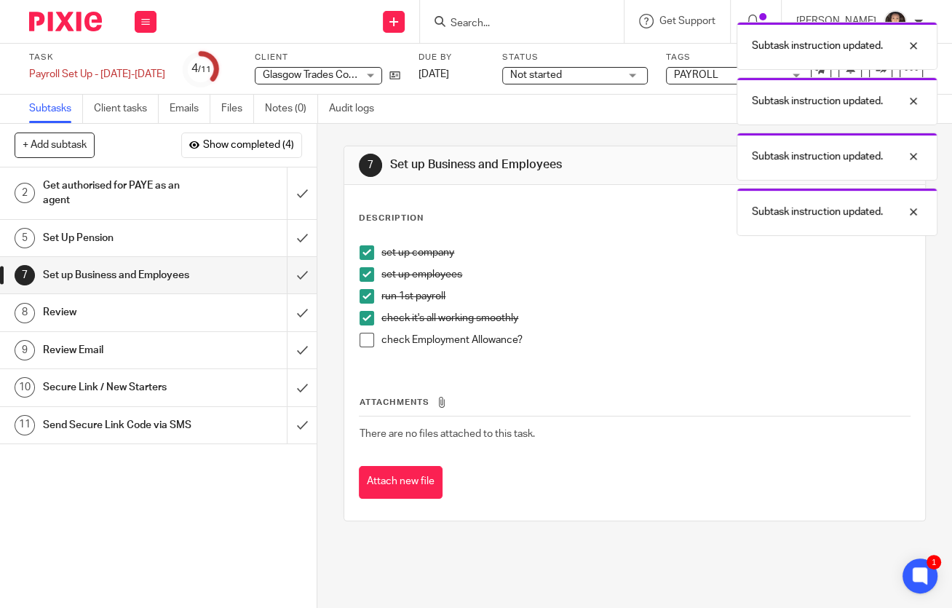
click at [367, 342] on span at bounding box center [366, 340] width 15 height 15
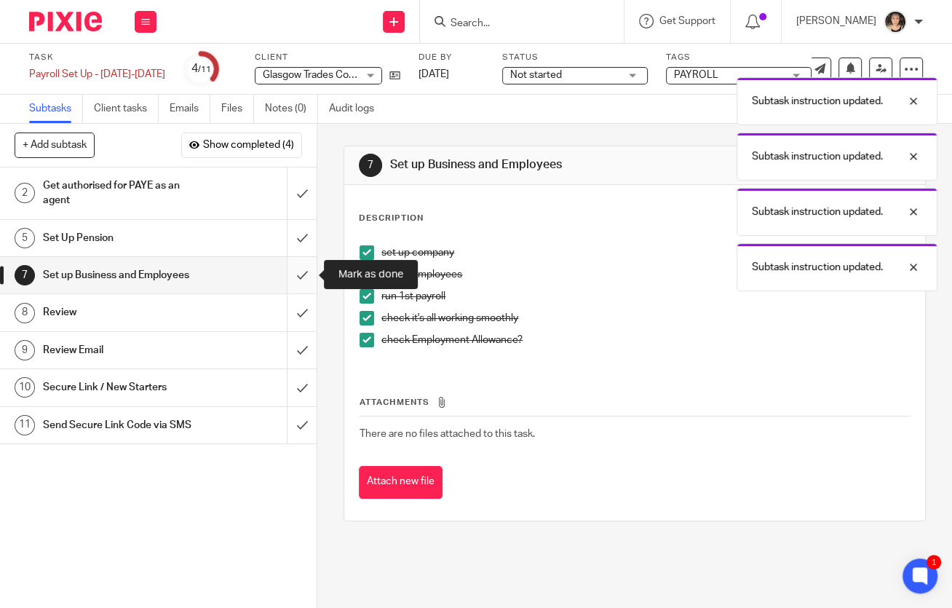
click at [306, 279] on input "submit" at bounding box center [158, 275] width 317 height 36
